Goal: Navigation & Orientation: Find specific page/section

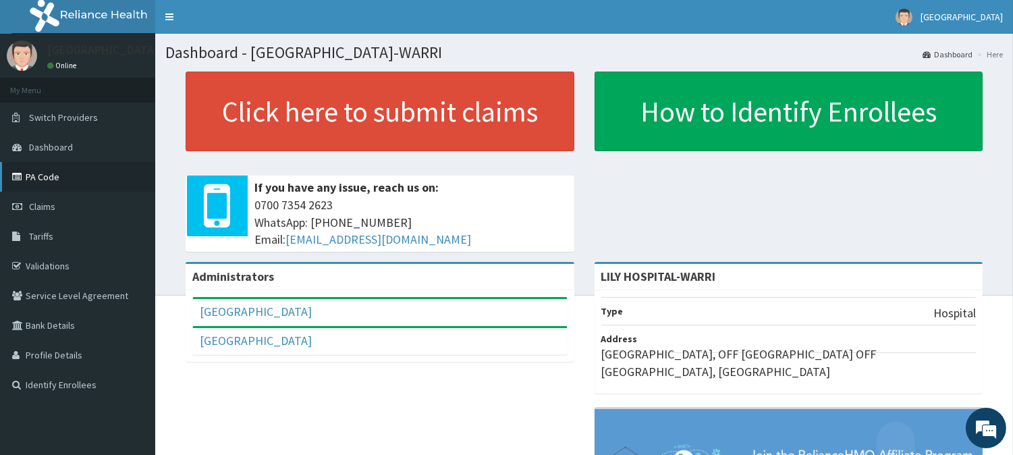
click at [77, 184] on link "PA Code" at bounding box center [77, 177] width 155 height 30
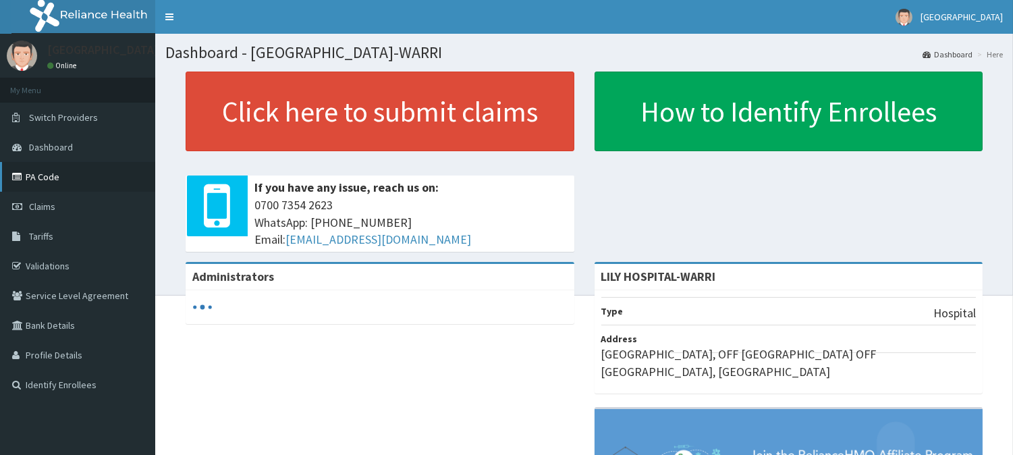
click at [26, 184] on link "PA Code" at bounding box center [77, 177] width 155 height 30
